Goal: Transaction & Acquisition: Purchase product/service

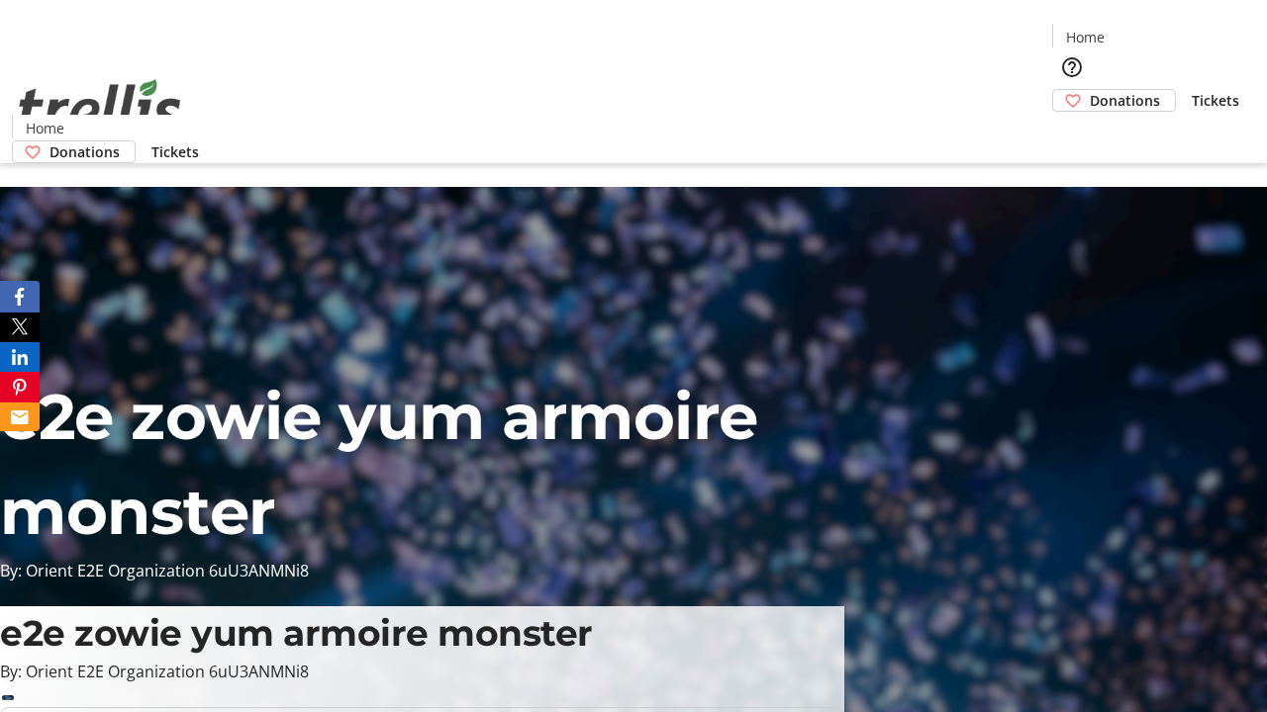
click at [1191, 90] on span "Tickets" at bounding box center [1214, 100] width 47 height 21
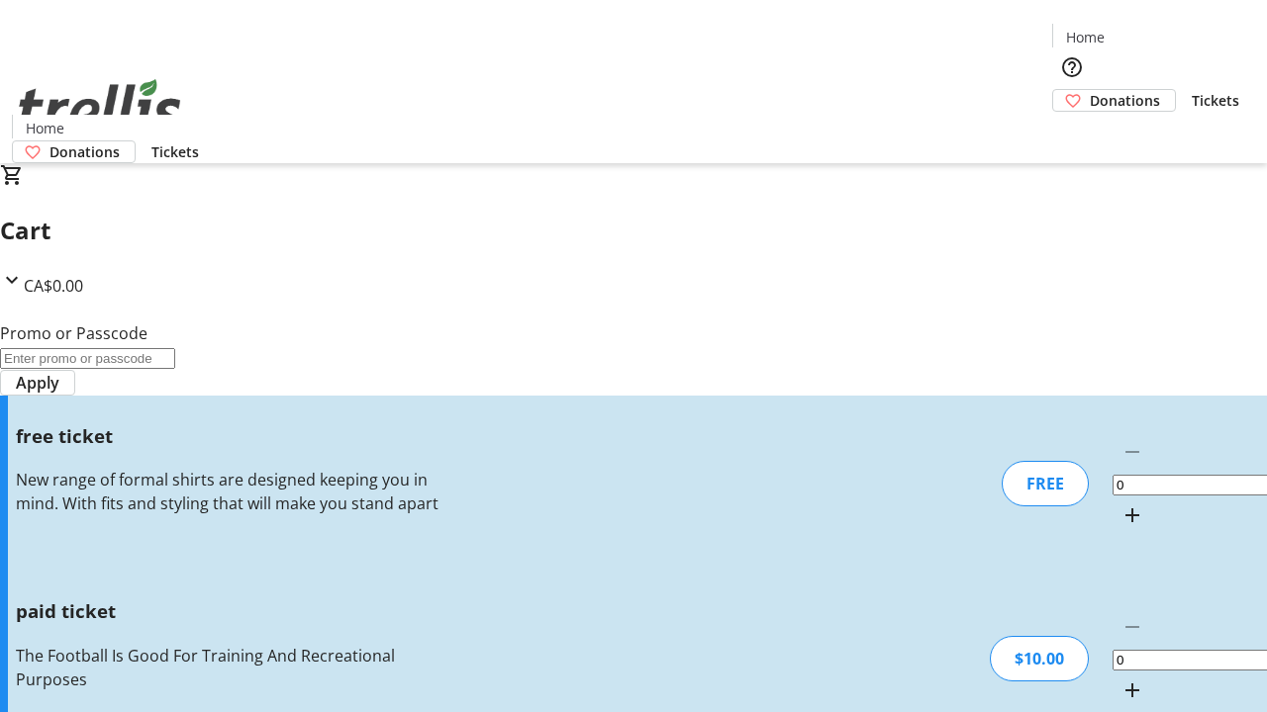
click at [1120, 679] on mat-icon "Increment by one" at bounding box center [1132, 691] width 24 height 24
type input "1"
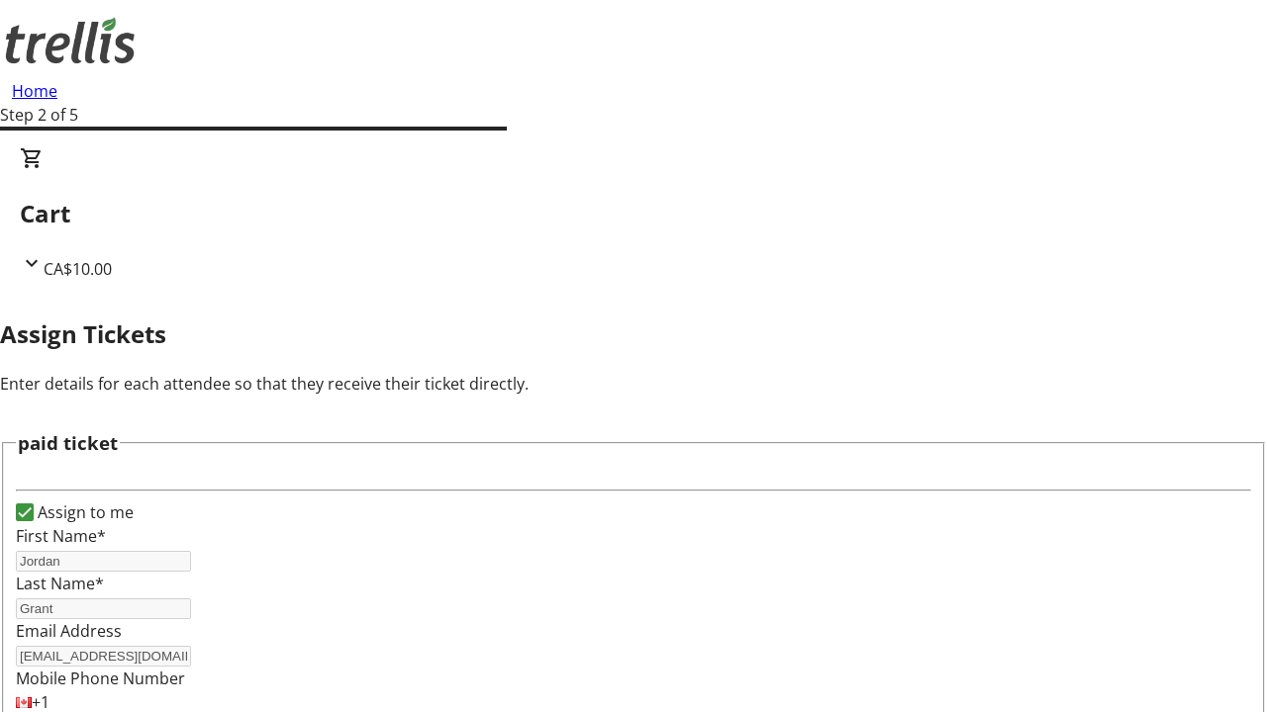
type input "FREE"
